Goal: Information Seeking & Learning: Learn about a topic

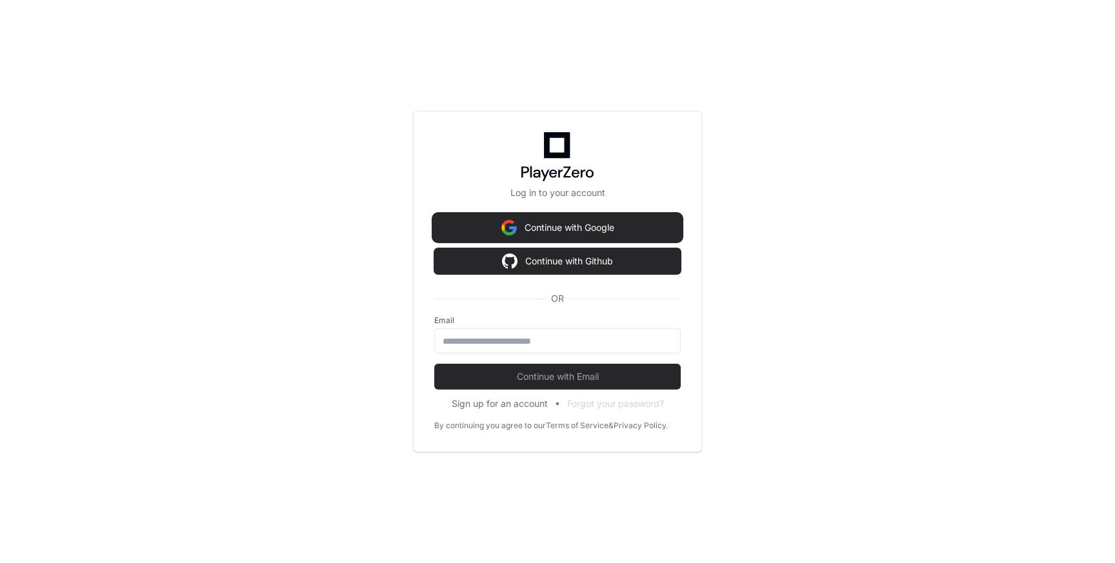
click at [614, 230] on button "Continue with Google" at bounding box center [557, 228] width 247 height 26
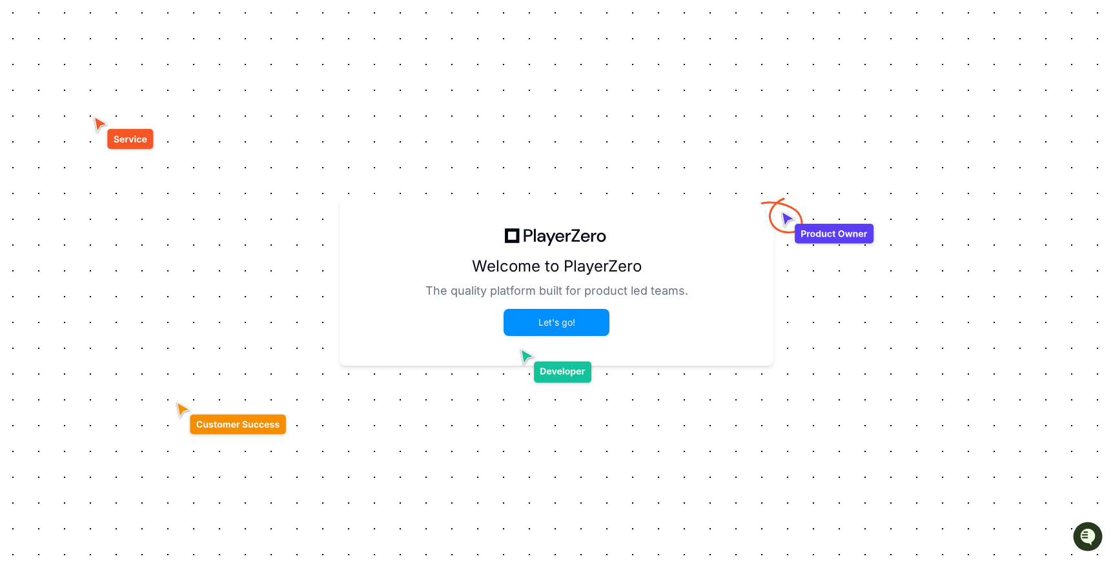
click at [566, 325] on button "Let's go!" at bounding box center [556, 322] width 103 height 25
click at [571, 323] on button "Let's go!" at bounding box center [556, 322] width 103 height 25
click at [572, 330] on button "Let's go!" at bounding box center [556, 322] width 103 height 25
click at [579, 325] on button "Let's go!" at bounding box center [556, 322] width 103 height 25
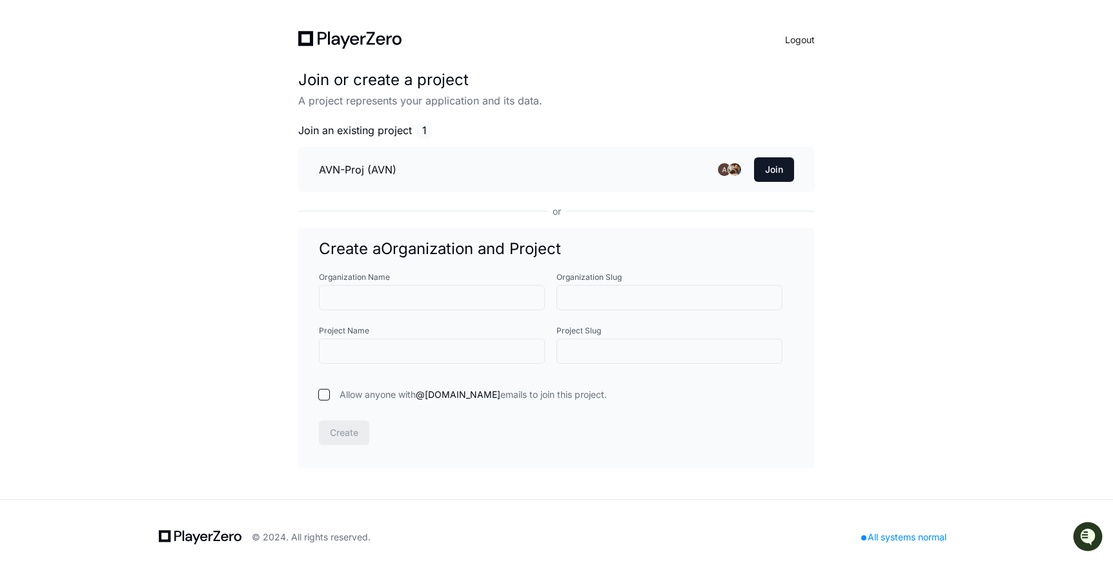
click at [805, 41] on button "Logout" at bounding box center [800, 40] width 30 height 18
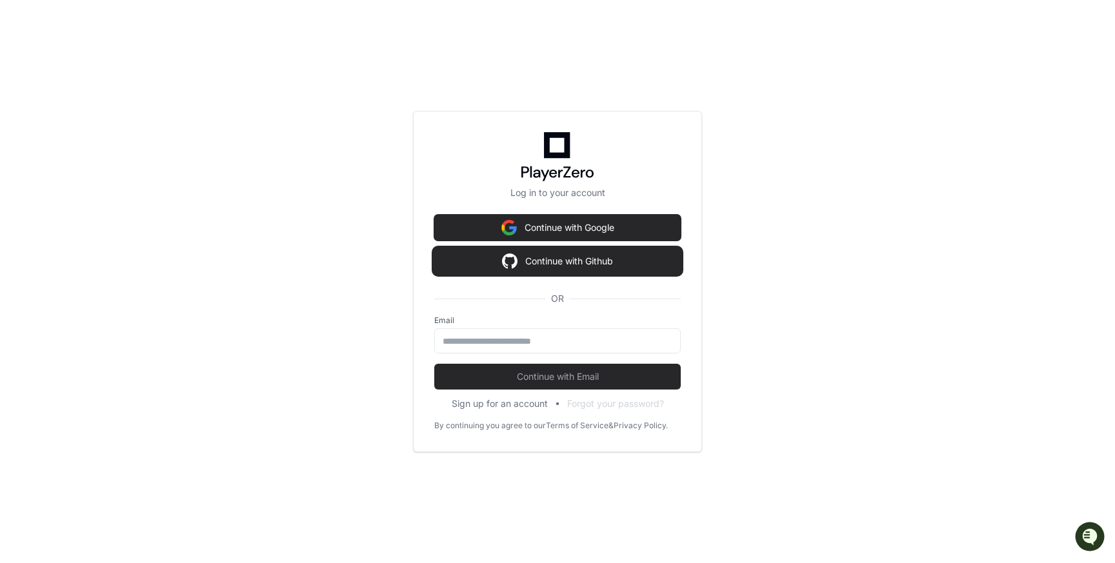
click at [590, 261] on button "Continue with Github" at bounding box center [557, 261] width 247 height 26
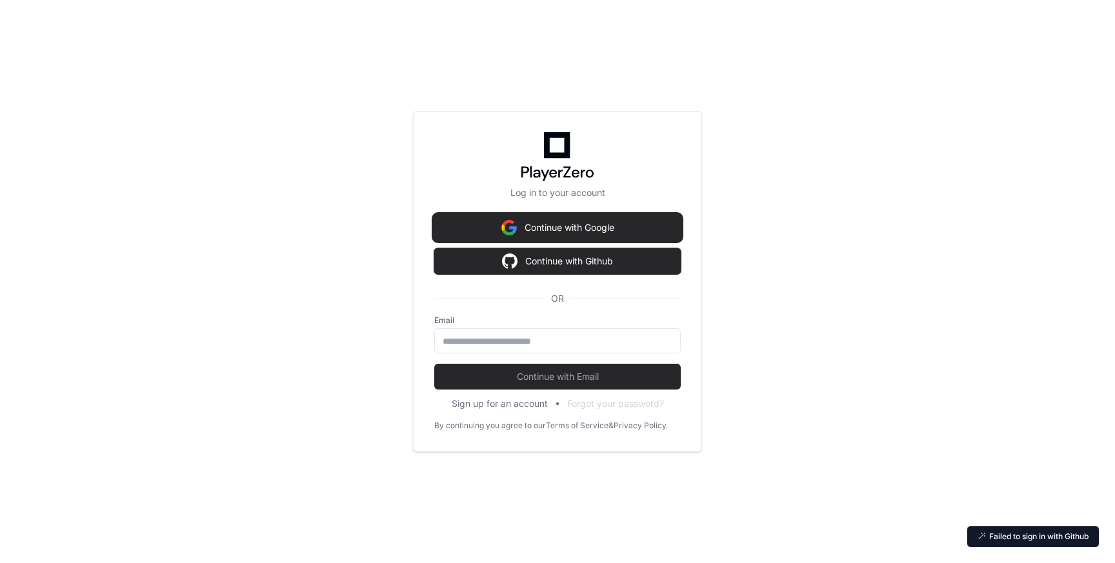
click at [615, 232] on button "Continue with Google" at bounding box center [557, 228] width 247 height 26
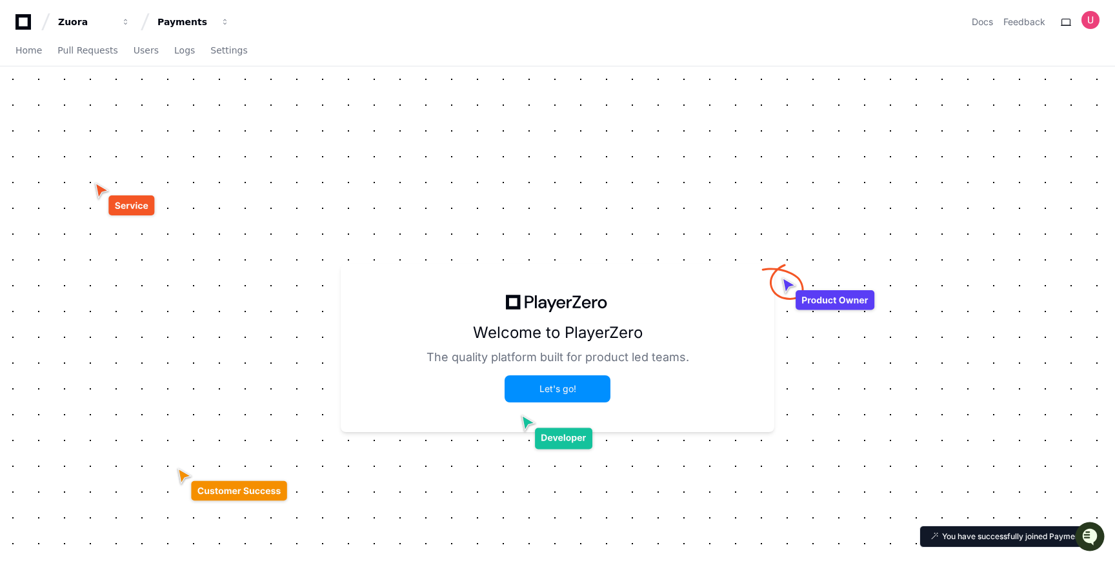
click at [564, 391] on button "Let's go!" at bounding box center [557, 389] width 103 height 25
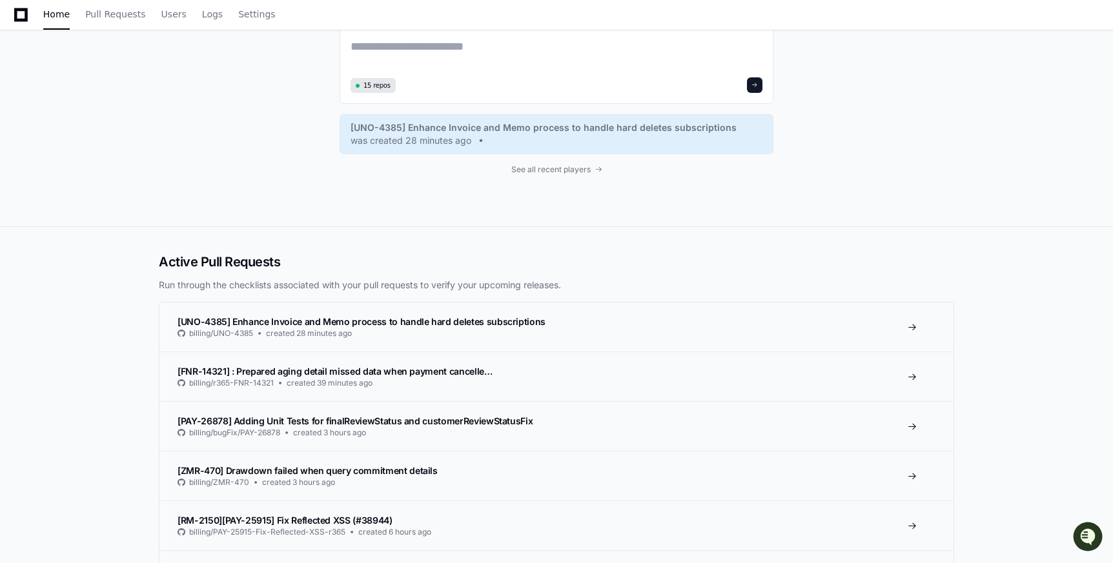
scroll to position [116, 0]
click at [485, 321] on span "[UNO-4385] Enhance Invoice and Memo process to handle hard deletes subscriptions" at bounding box center [361, 320] width 368 height 11
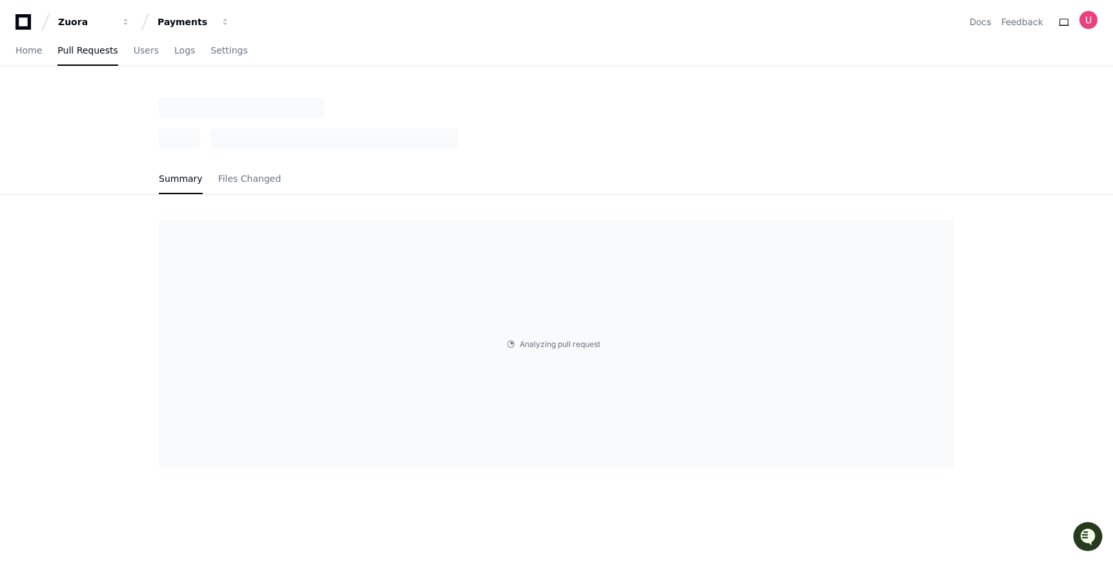
click at [922, 323] on div "Analyzing pull request . . ." at bounding box center [556, 344] width 826 height 299
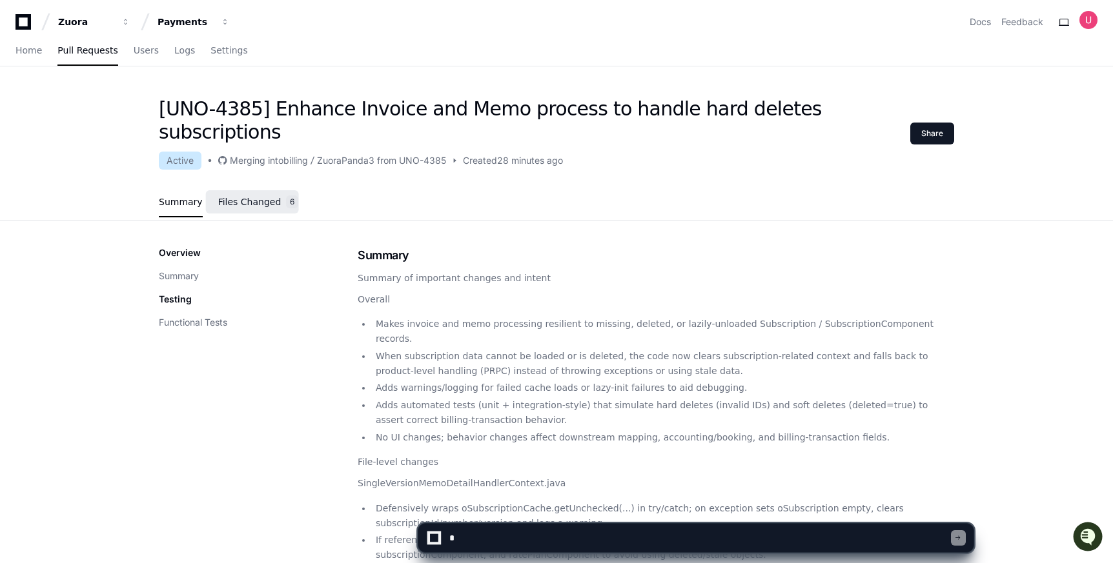
click at [252, 198] on span "Files Changed" at bounding box center [249, 202] width 63 height 8
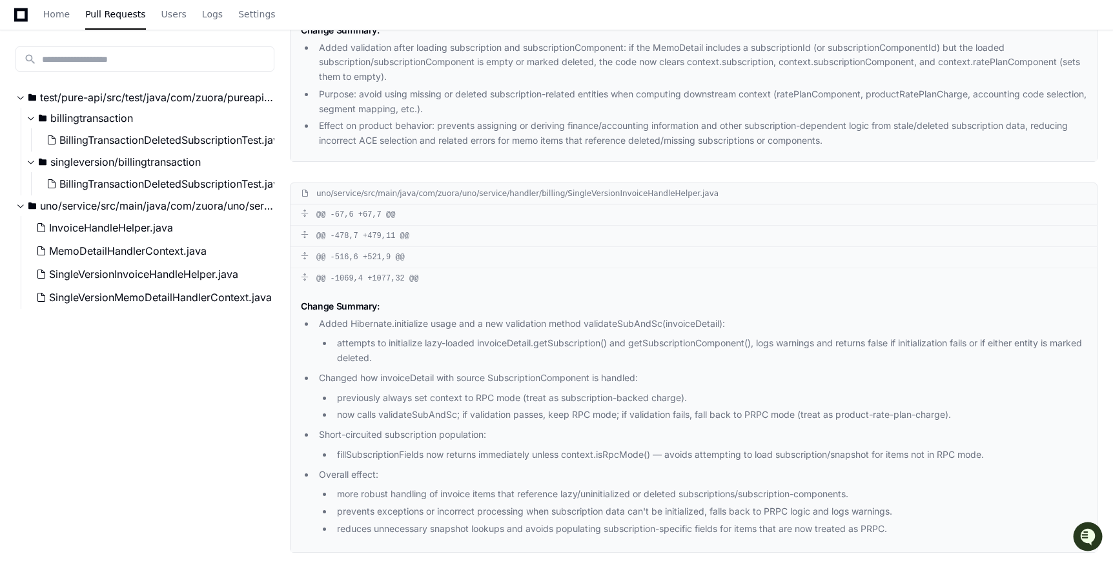
scroll to position [1794, 0]
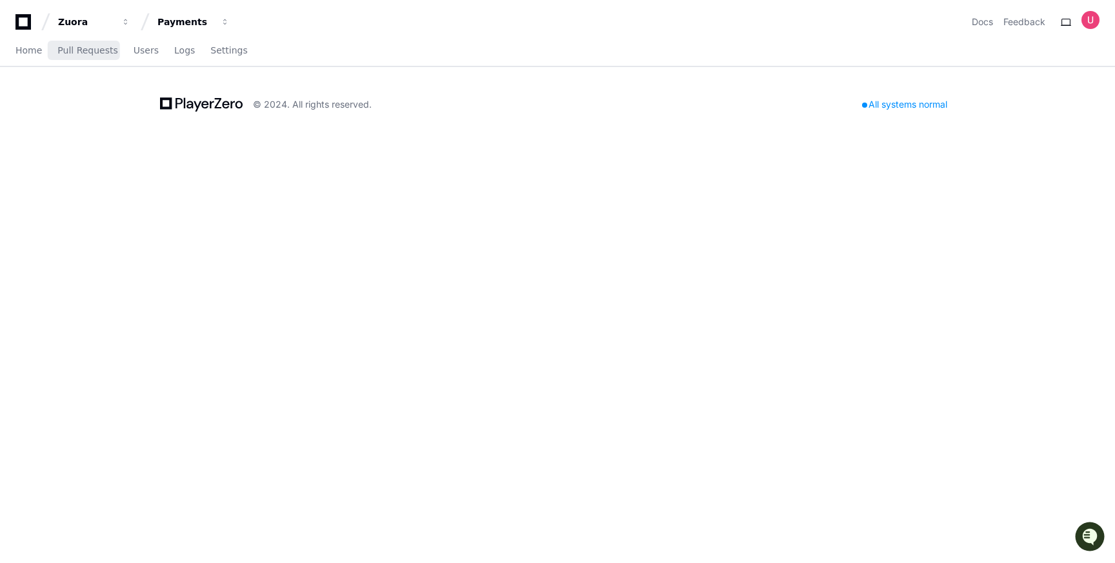
click at [43, 58] on div "Home Pull Requests Users Logs Settings" at bounding box center [131, 51] width 232 height 30
click at [26, 54] on span "Home" at bounding box center [28, 50] width 26 height 8
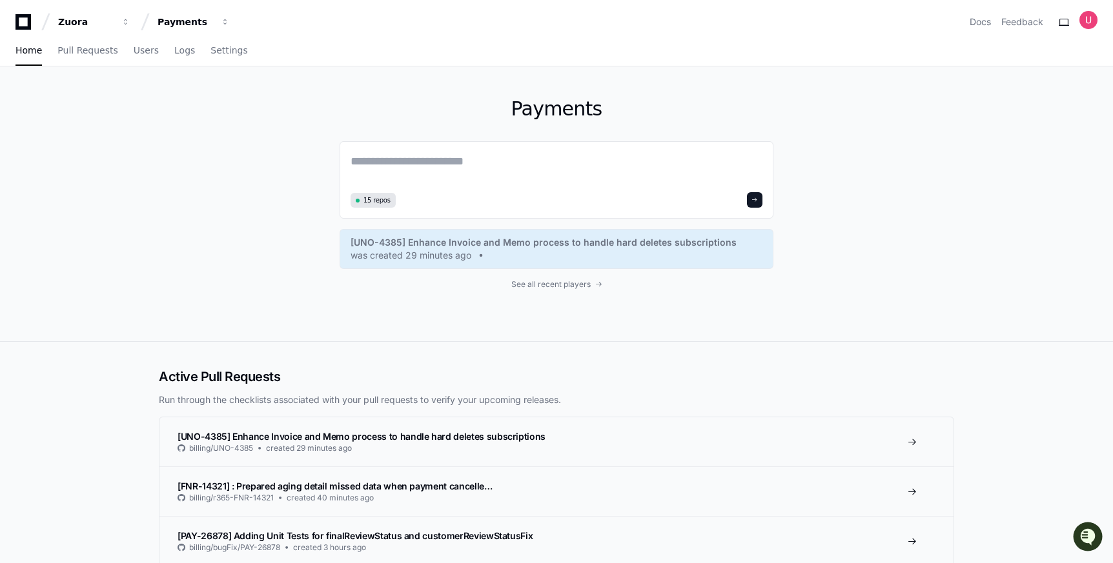
click at [791, 72] on div "Payments 15 repos [UNO-4385] Enhance Invoice and Memo process to handle hard de…" at bounding box center [556, 203] width 826 height 275
